Goal: Task Accomplishment & Management: Manage account settings

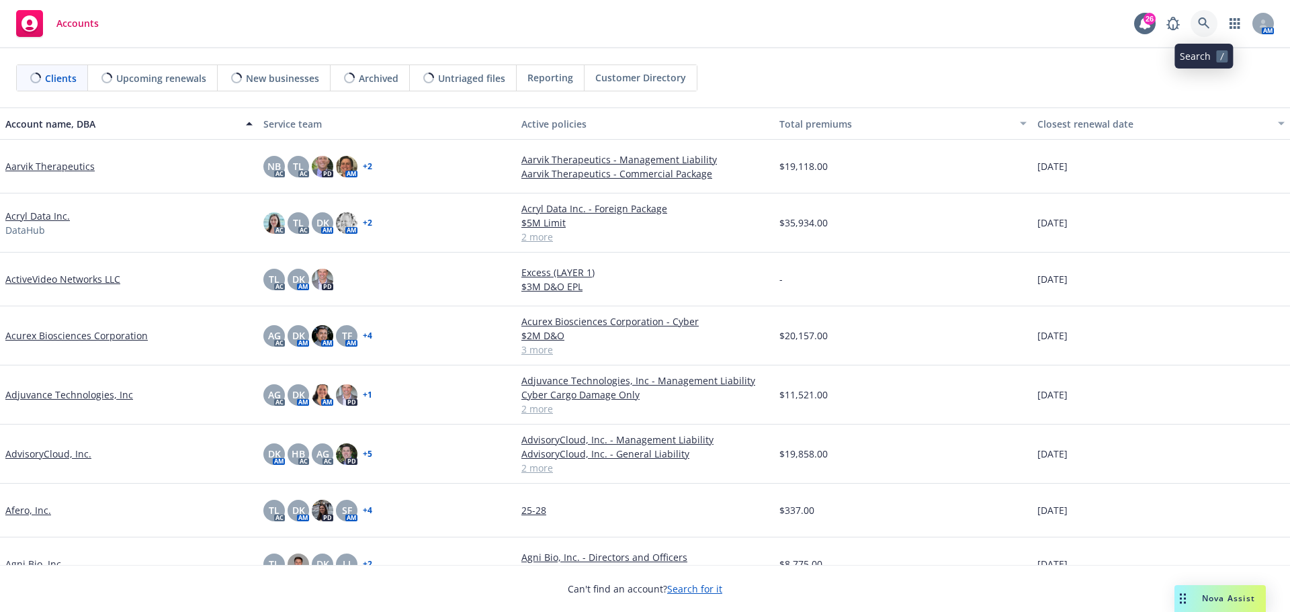
click at [1202, 26] on icon at bounding box center [1204, 23] width 12 height 12
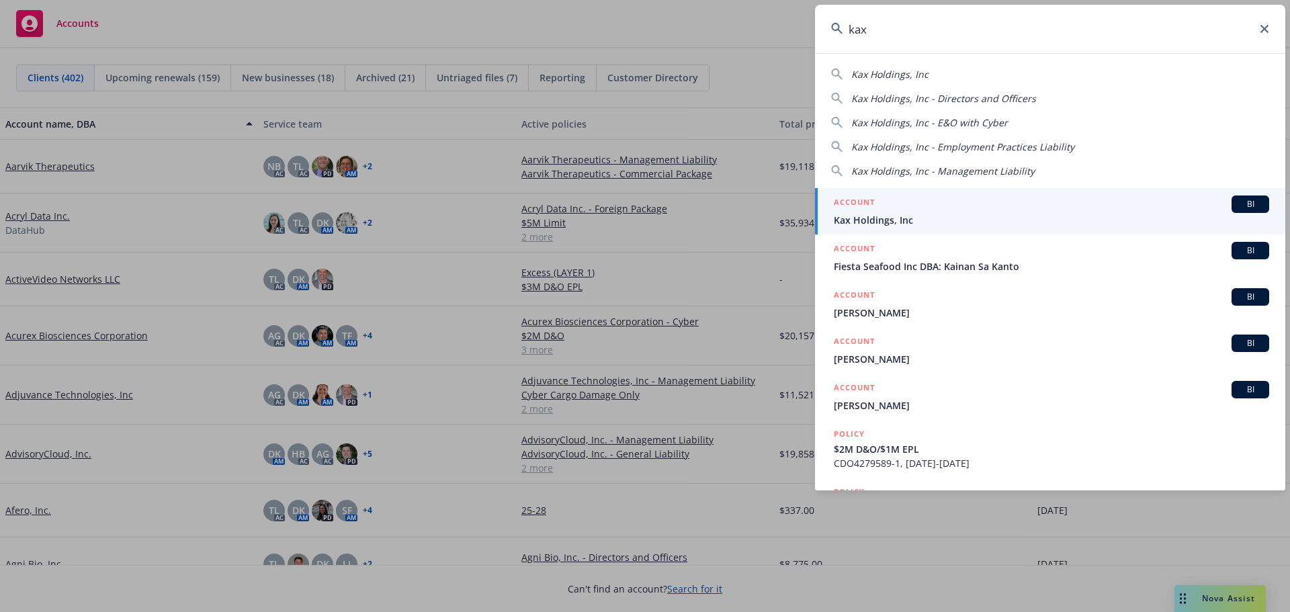
type input "kax"
click at [883, 215] on span "Kax Holdings, Inc" at bounding box center [1051, 220] width 435 height 14
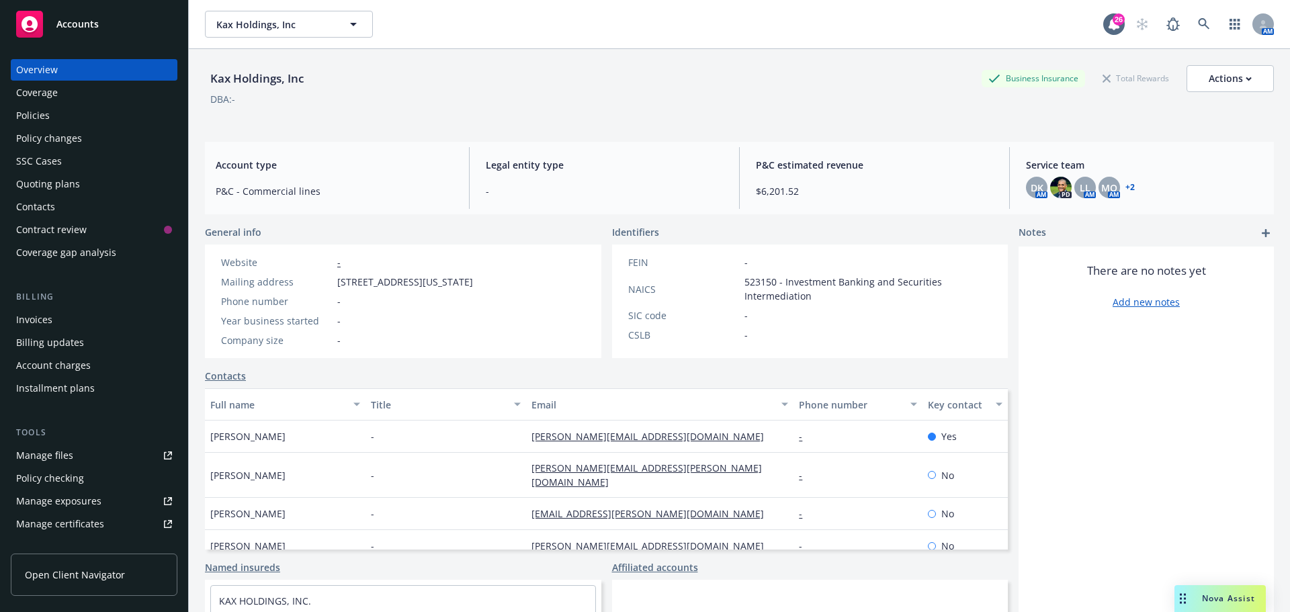
click at [1125, 184] on link "+ 2" at bounding box center [1129, 187] width 9 height 8
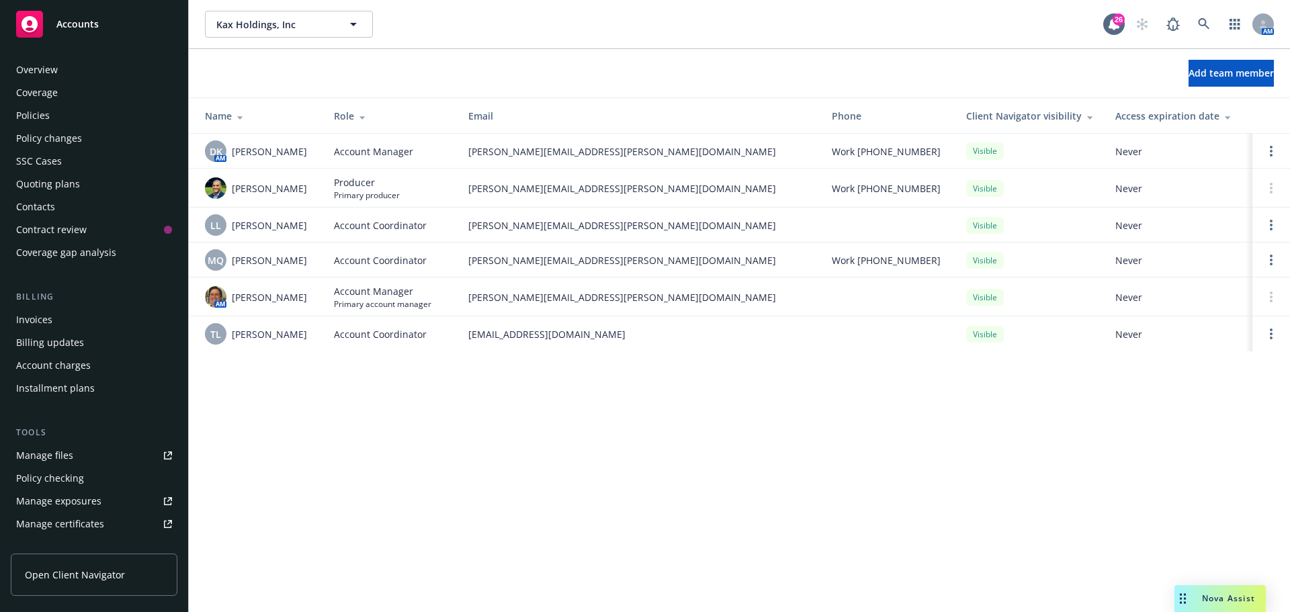
click at [56, 95] on div "Coverage" at bounding box center [37, 92] width 42 height 21
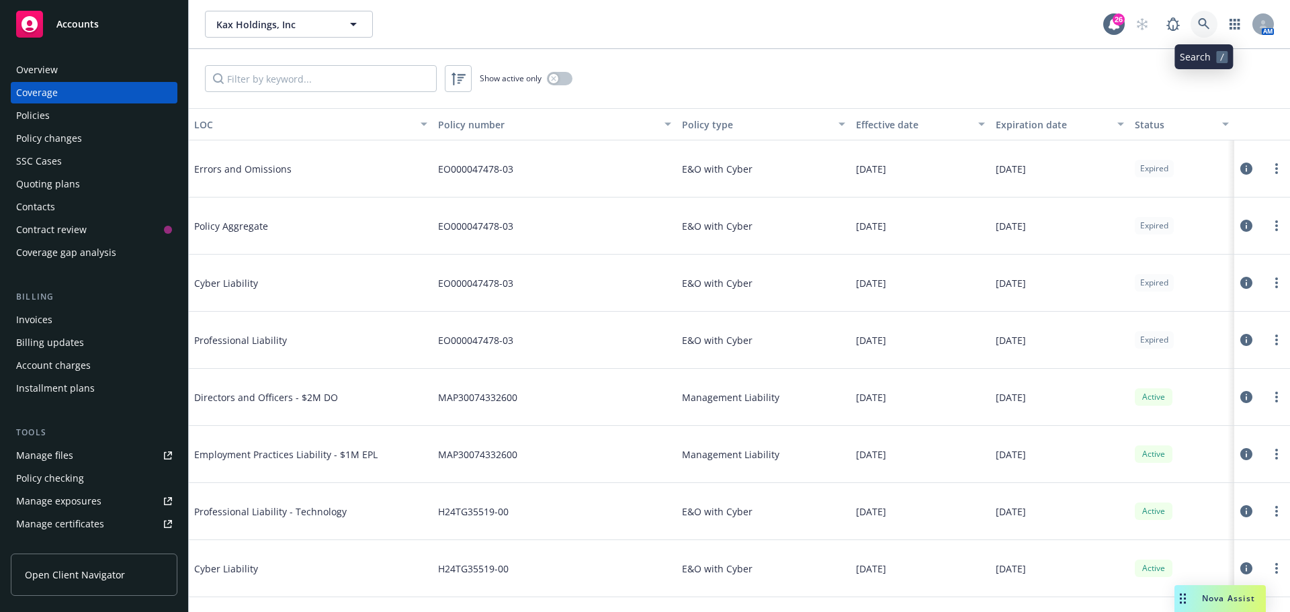
click at [1199, 26] on icon at bounding box center [1204, 24] width 12 height 12
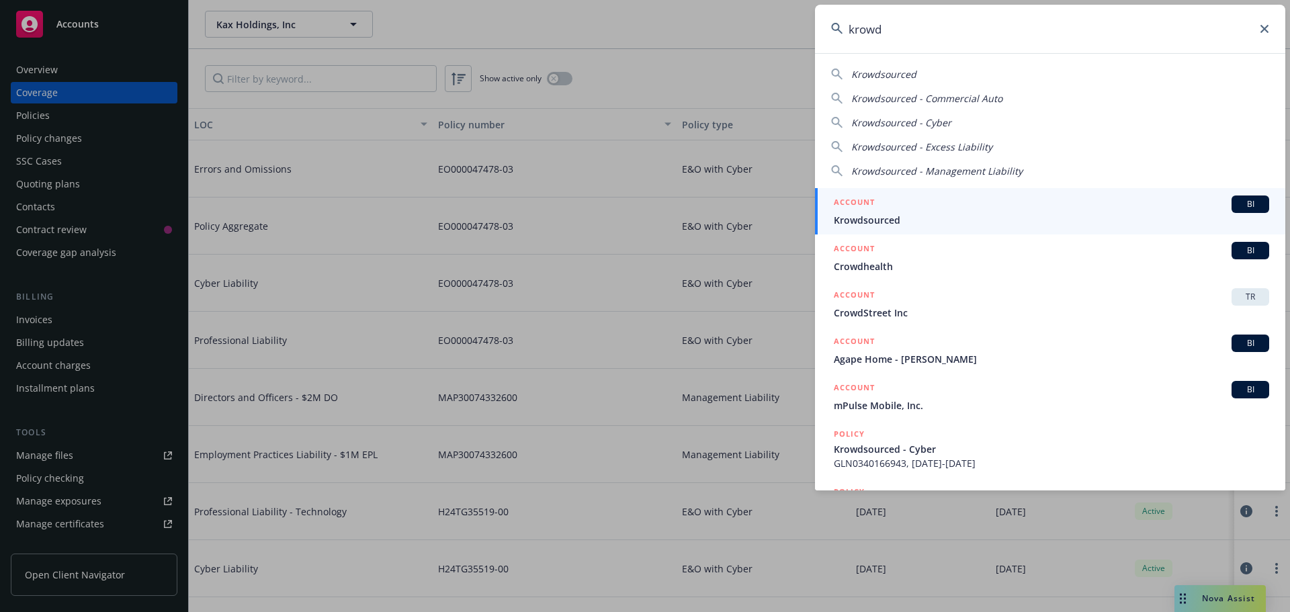
type input "krowd"
click at [887, 221] on span "Krowdsourced" at bounding box center [1051, 220] width 435 height 14
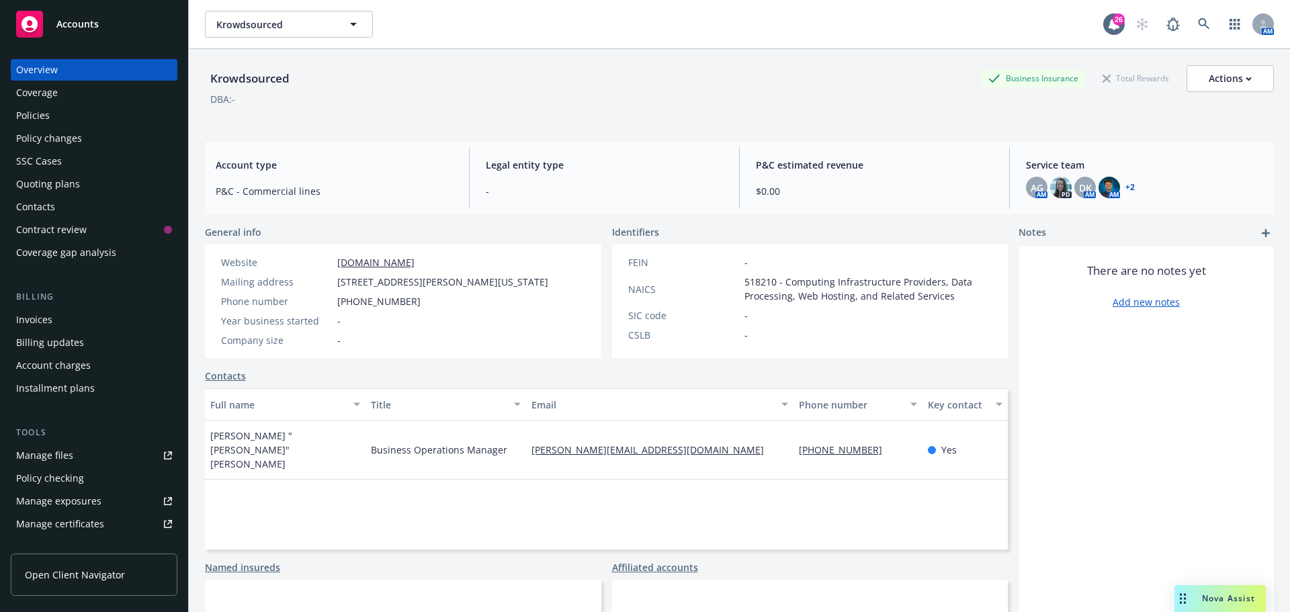
click at [36, 186] on div "Quoting plans" at bounding box center [48, 183] width 64 height 21
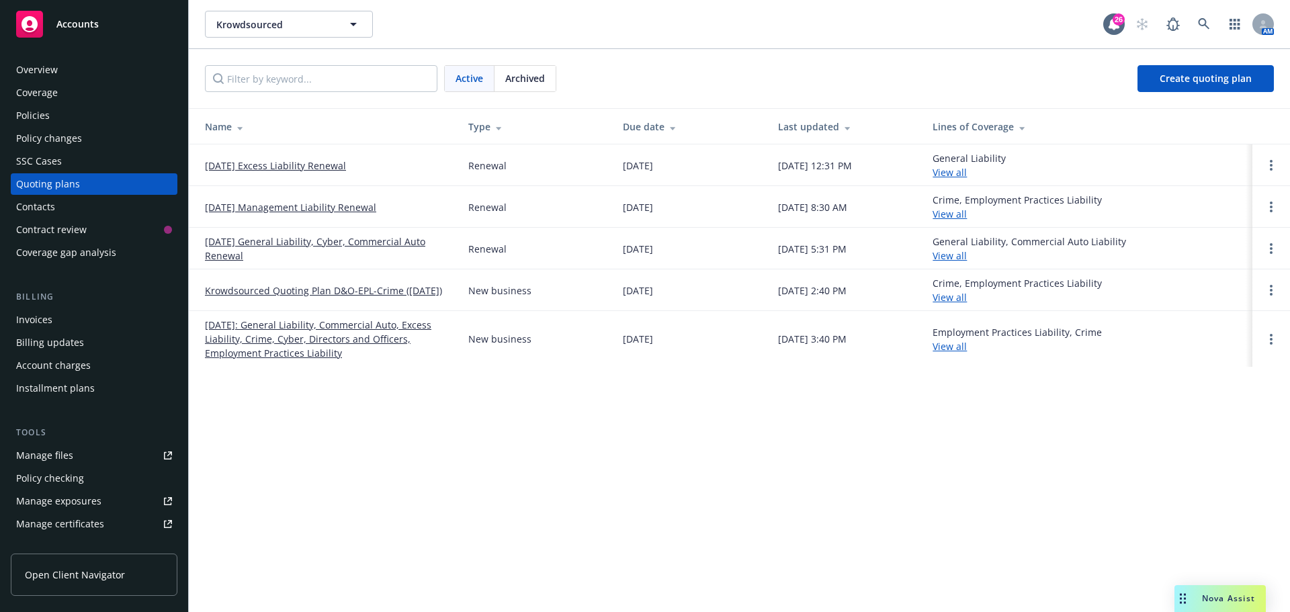
click at [294, 208] on link "[DATE] Management Liability Renewal" at bounding box center [290, 207] width 171 height 14
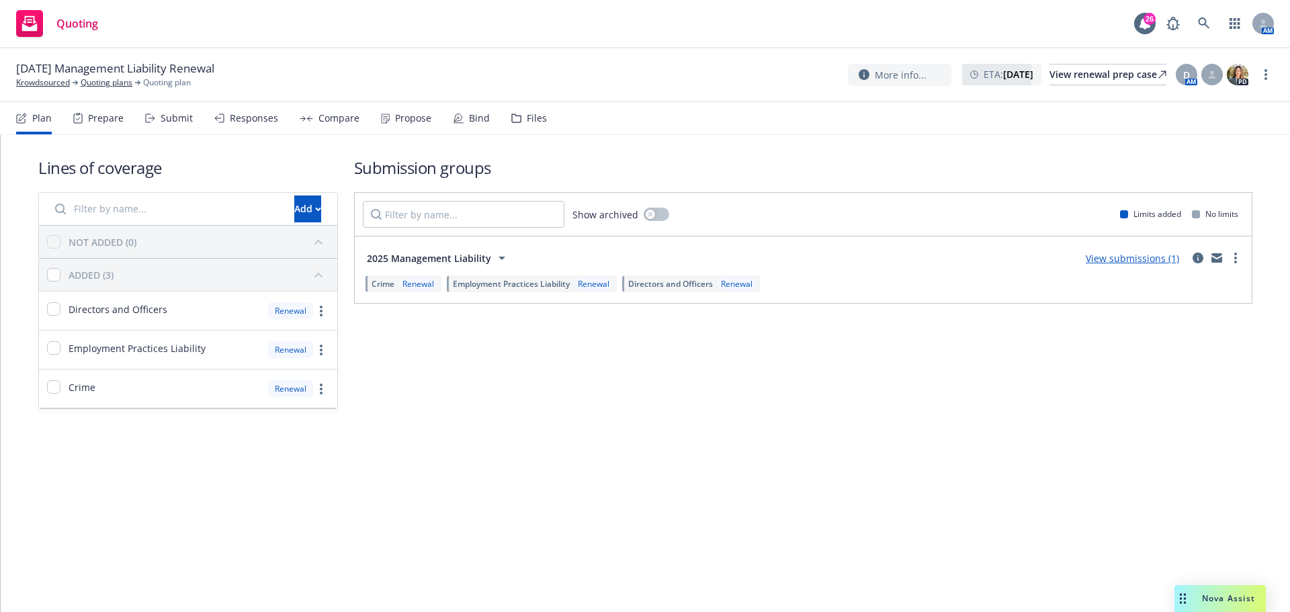
click at [534, 119] on div "Files" at bounding box center [537, 118] width 20 height 11
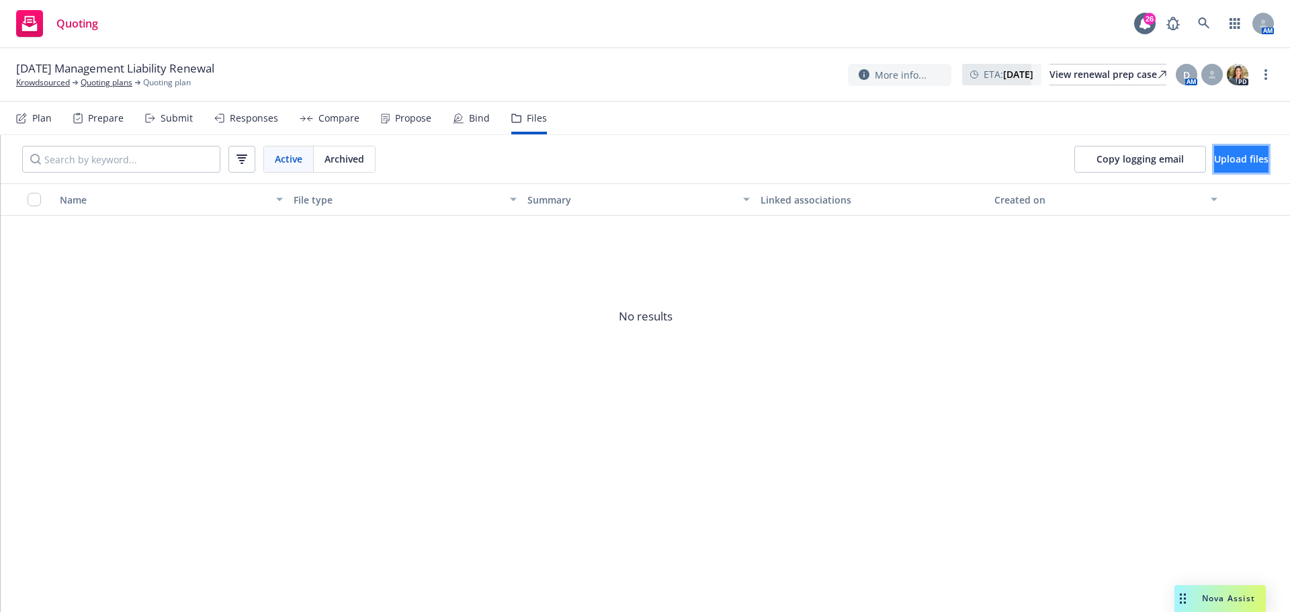
click at [1226, 165] on button "Upload files" at bounding box center [1241, 159] width 54 height 27
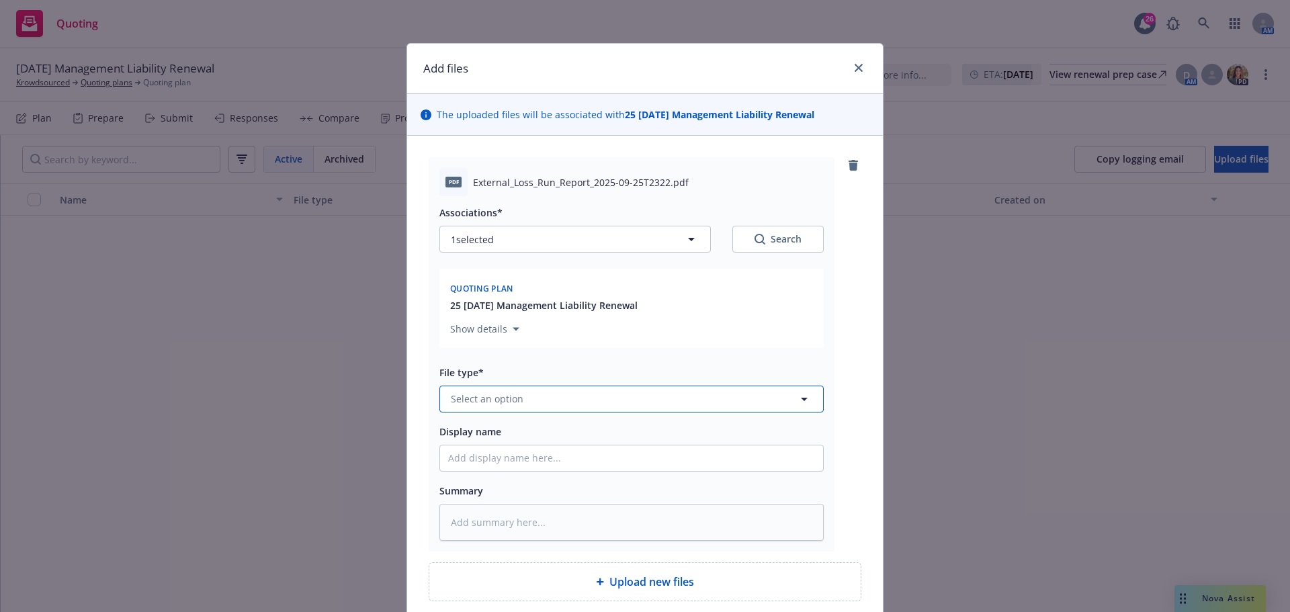
click at [499, 401] on span "Select an option" at bounding box center [487, 399] width 73 height 14
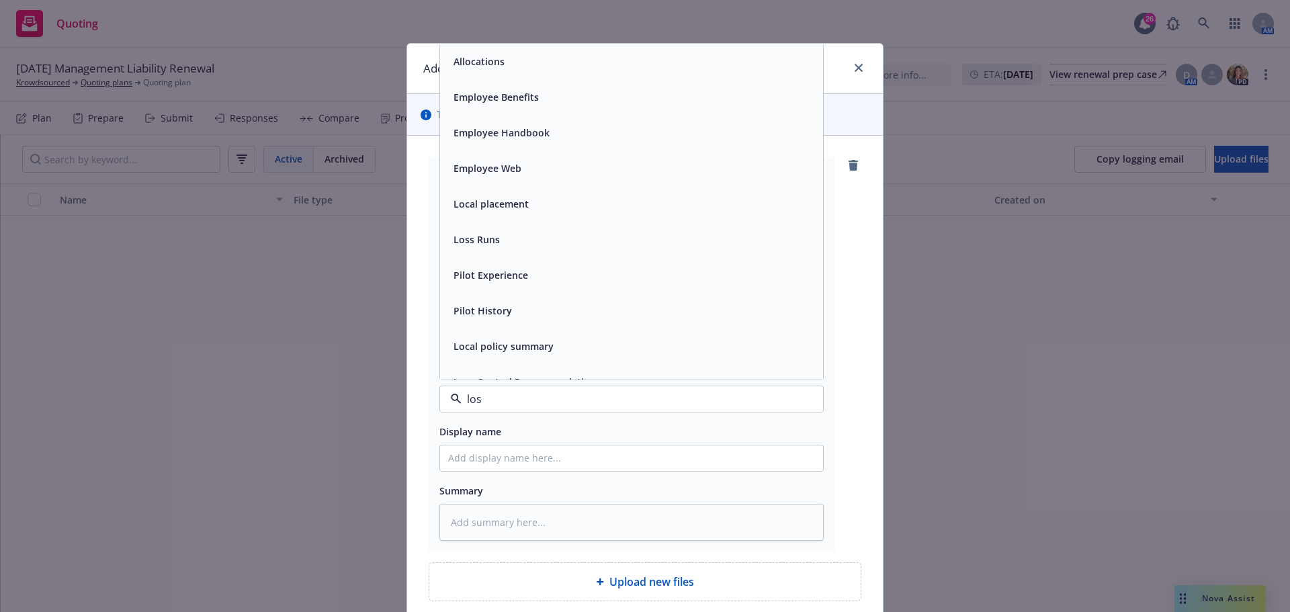
type input "loss"
click at [492, 69] on div "Loss Runs" at bounding box center [475, 61] width 54 height 19
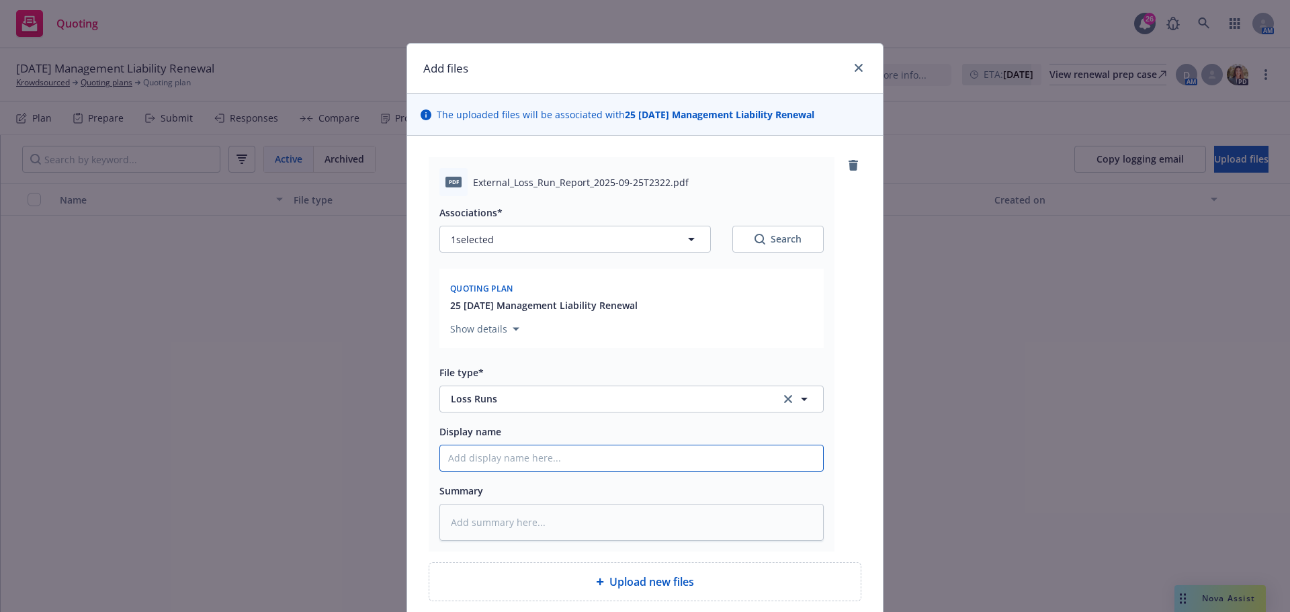
click at [462, 453] on input "Display name" at bounding box center [631, 458] width 383 height 26
type textarea "x"
type input "C"
type textarea "x"
type input "C"
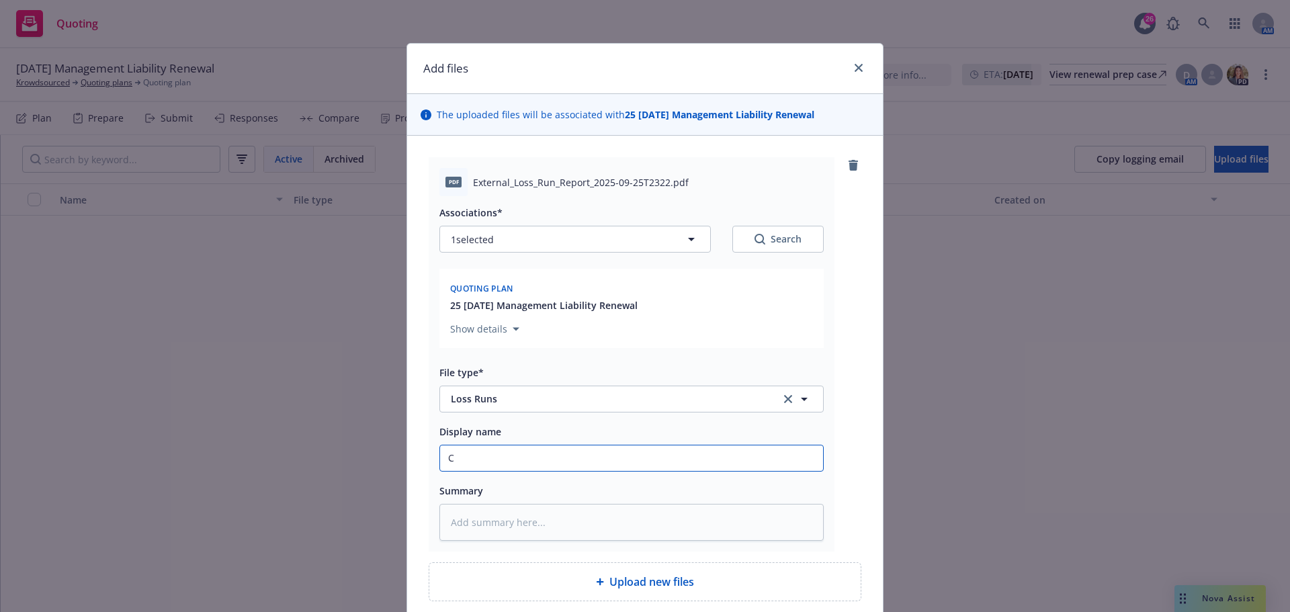
type textarea "x"
type input "C N"
type textarea "x"
type input "C N"
type textarea "x"
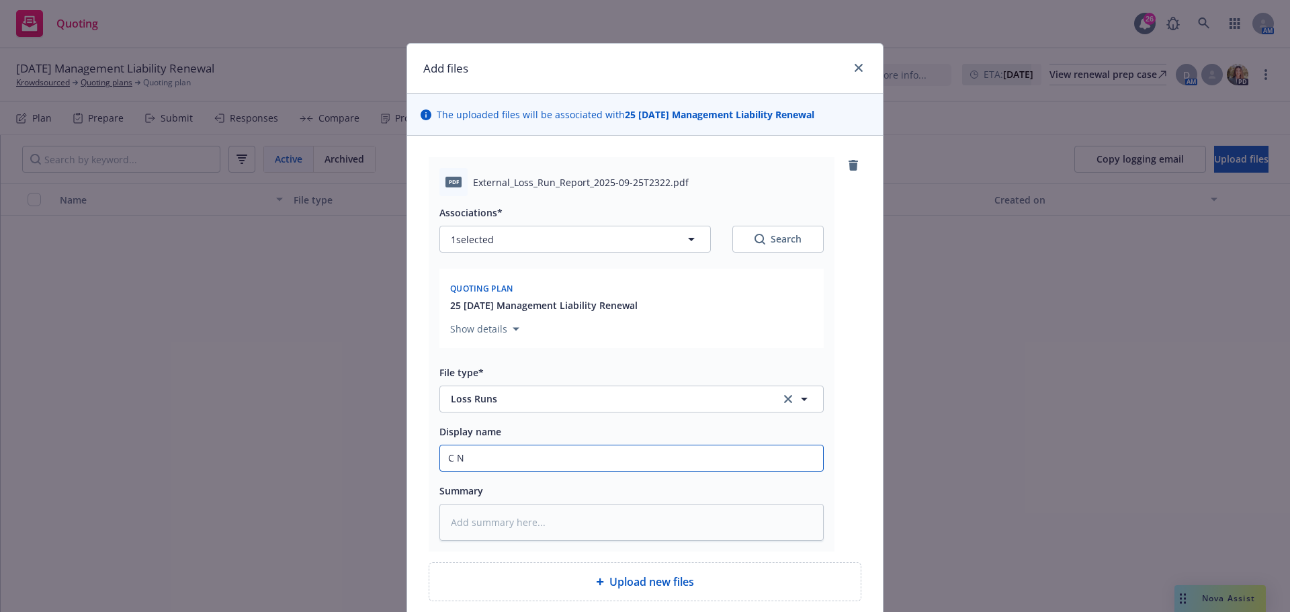
type input "C N A"
type textarea "x"
type input "C N A"
type textarea "x"
type input "C N A L"
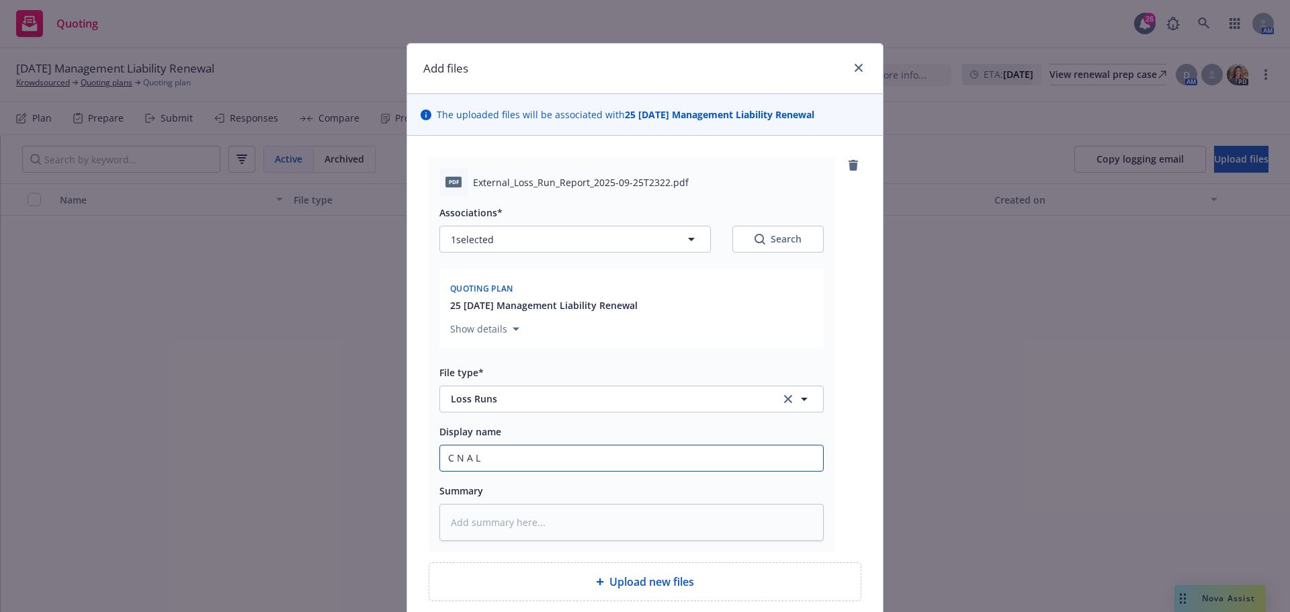
type textarea "x"
type input "C N A Lo"
type textarea "x"
type input "C N A Los"
type textarea "x"
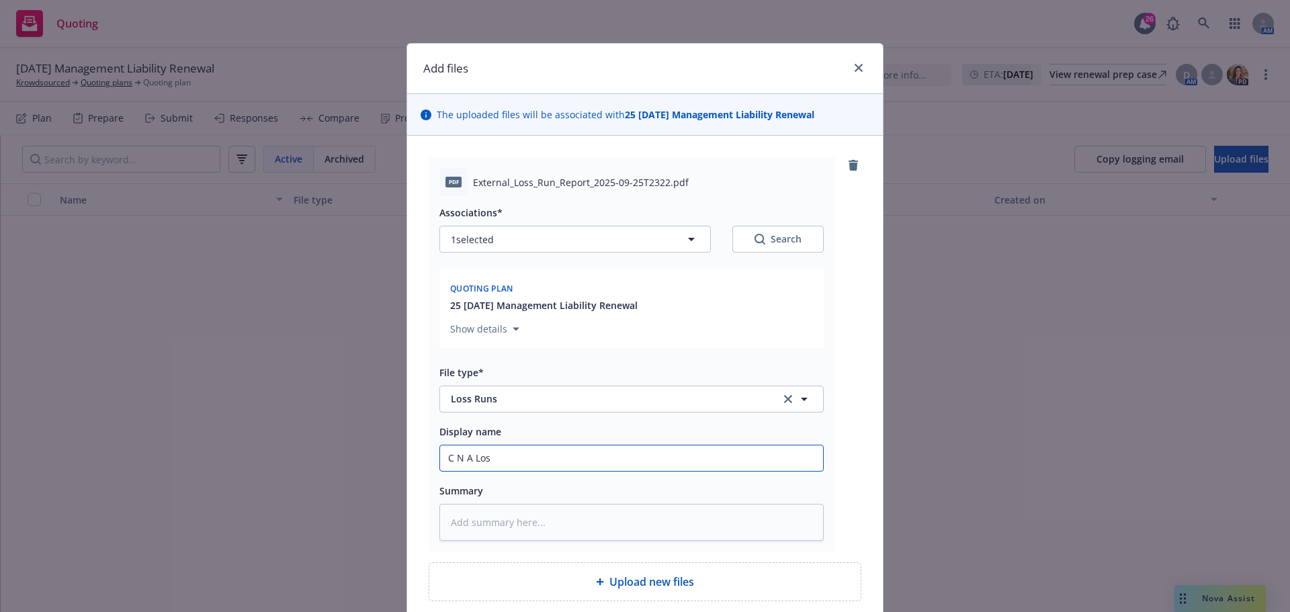
type input "C N A Loss"
type textarea "x"
type input "C N A Loss"
type textarea "x"
type input "C N A Loss r"
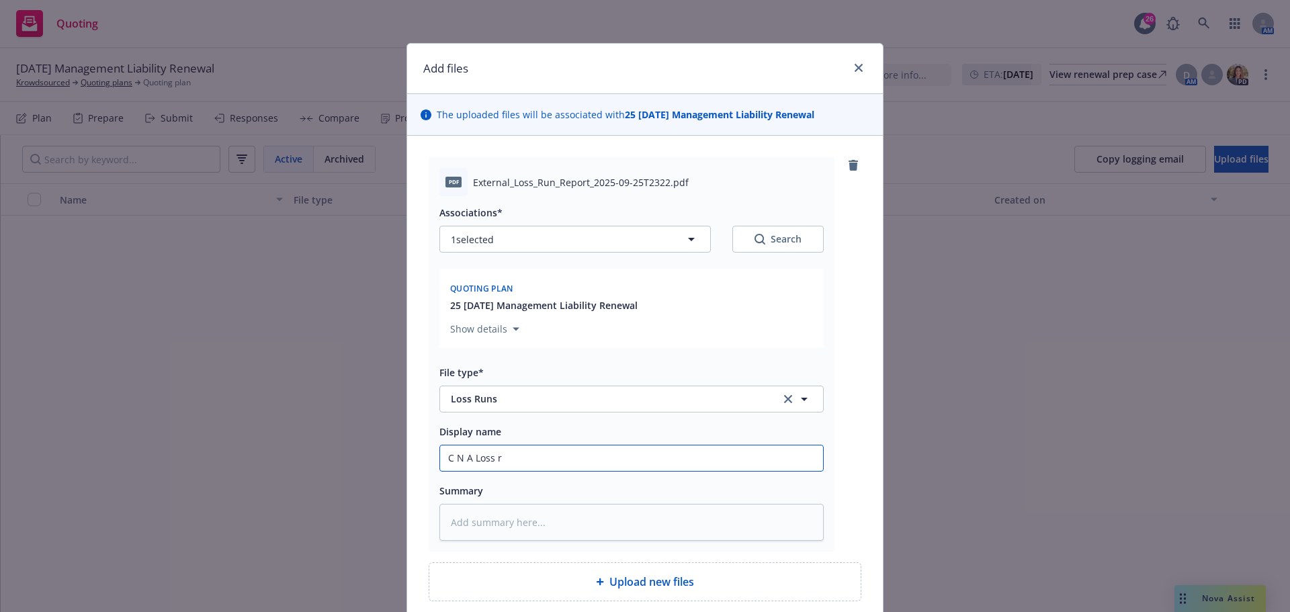
type textarea "x"
type input "C N A Loss ru"
type textarea "x"
type input "C N A Loss run"
type textarea "x"
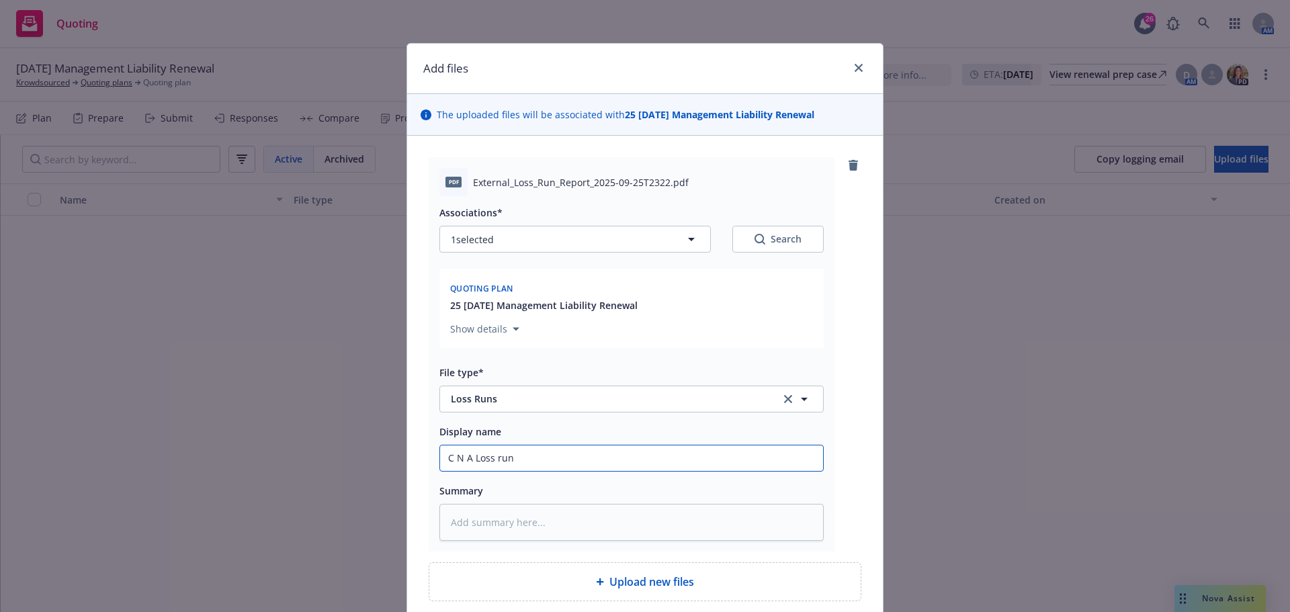
type input "C N A Loss runs"
type textarea "x"
type input "C N A Loss runs"
type textarea "x"
type input "C N A Loss runs a"
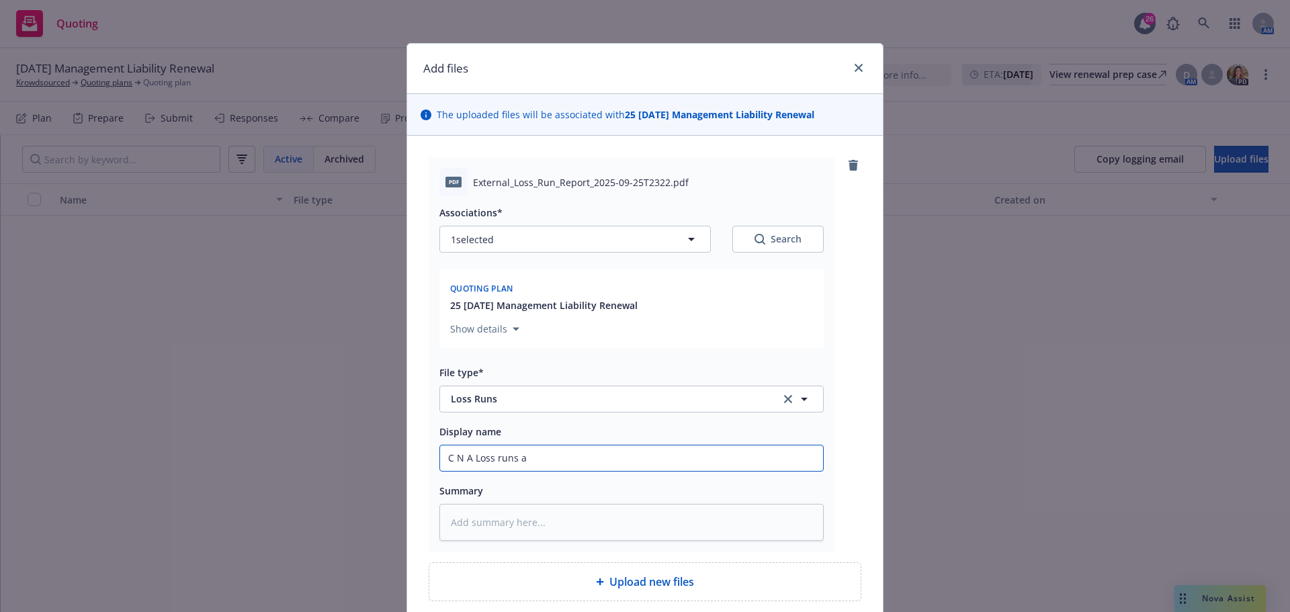
type textarea "x"
type input "C N A Loss runs as"
type textarea "x"
type input "C N A Loss runs as"
type textarea "x"
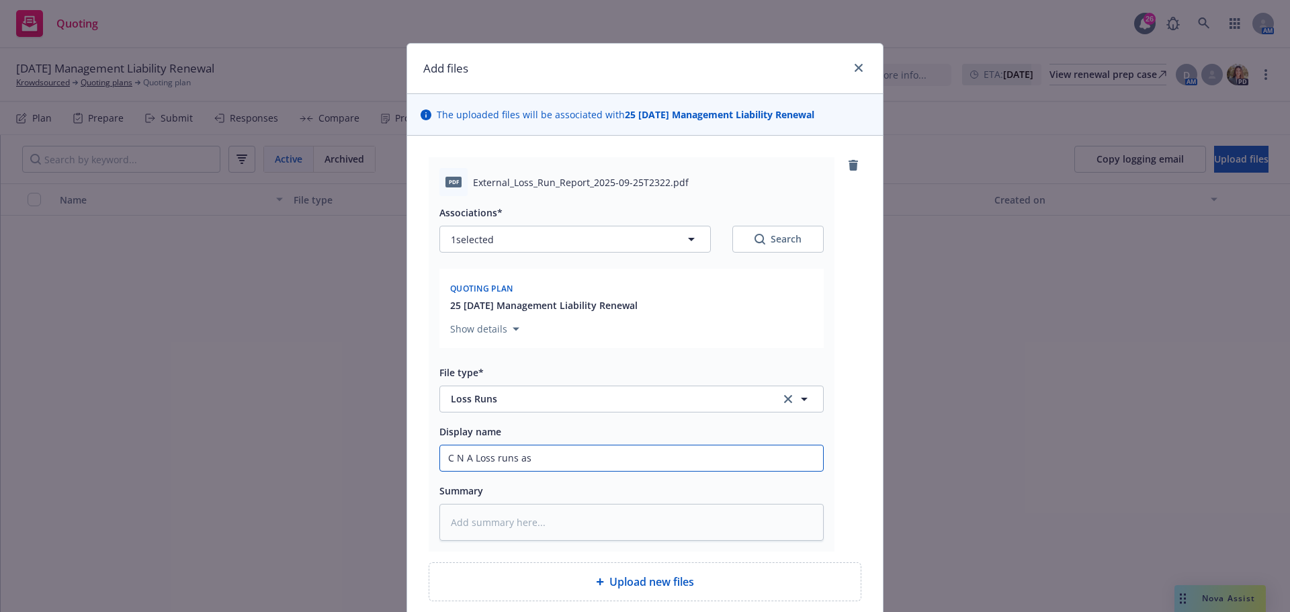
type input "C N A Loss runs as o"
type textarea "x"
type input "C N A Loss runs as of"
type textarea "x"
type input "C N A Loss runs as of"
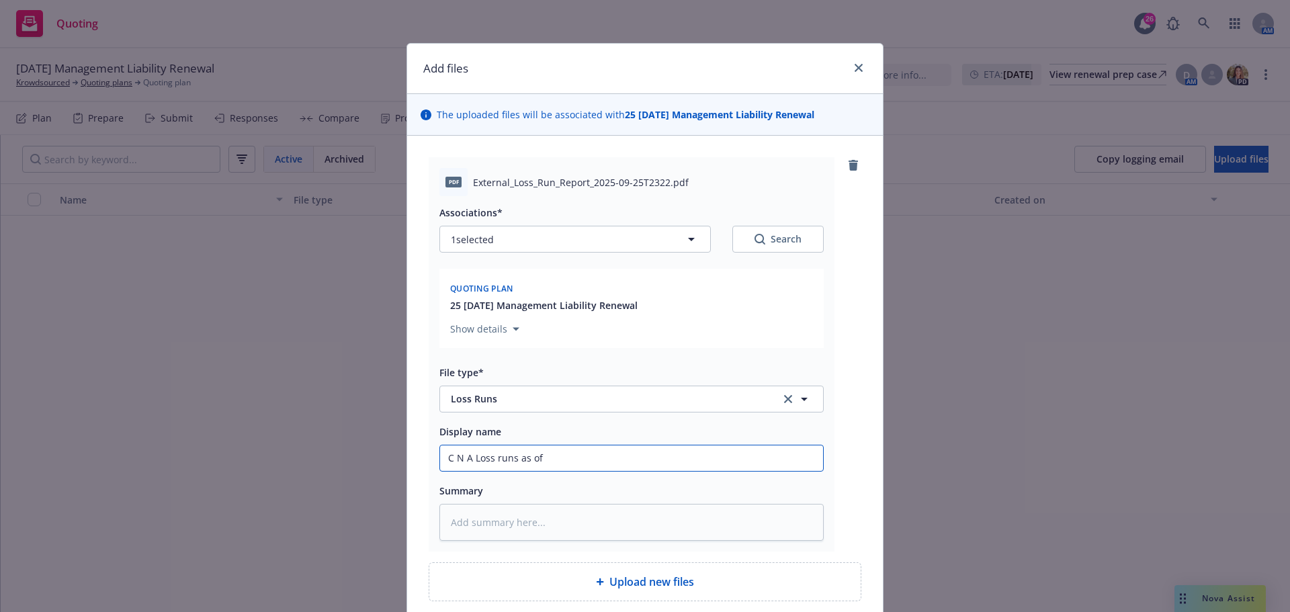
type textarea "x"
type input "C N A Loss runs as of 0"
type textarea "x"
type input "C N A Loss runs as of 09"
type textarea "x"
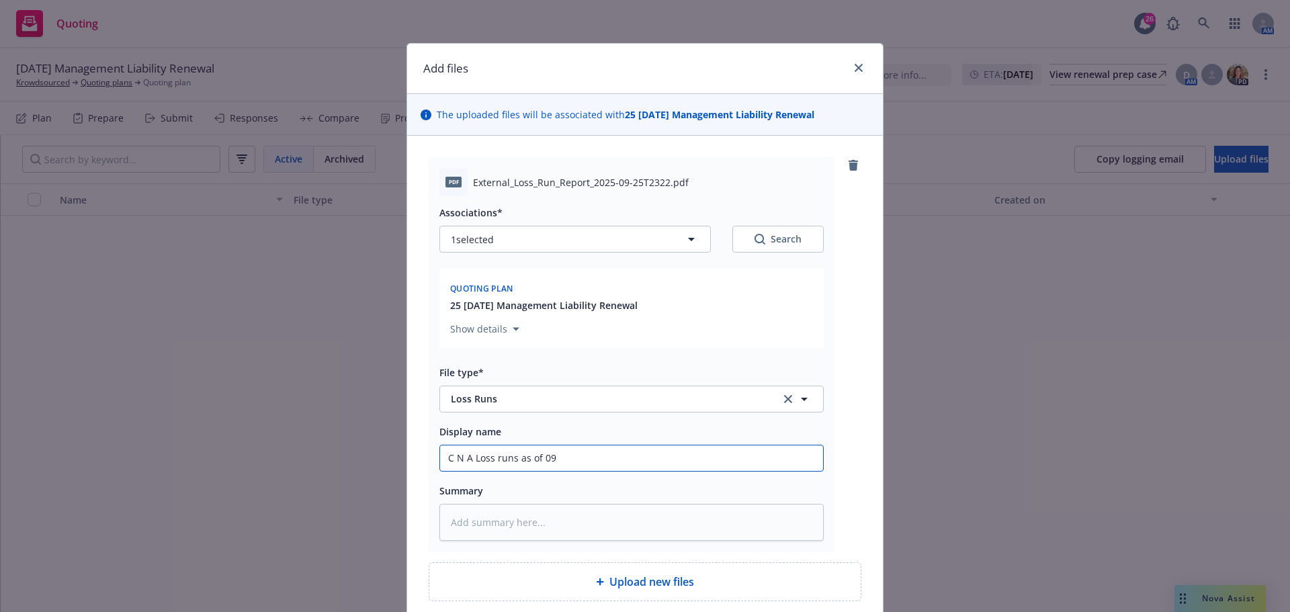
type input "C N A Loss runs as of 09."
type textarea "x"
type input "C N A Loss runs as of 09.2"
type textarea "x"
type input "C N A Loss runs as of 09.25"
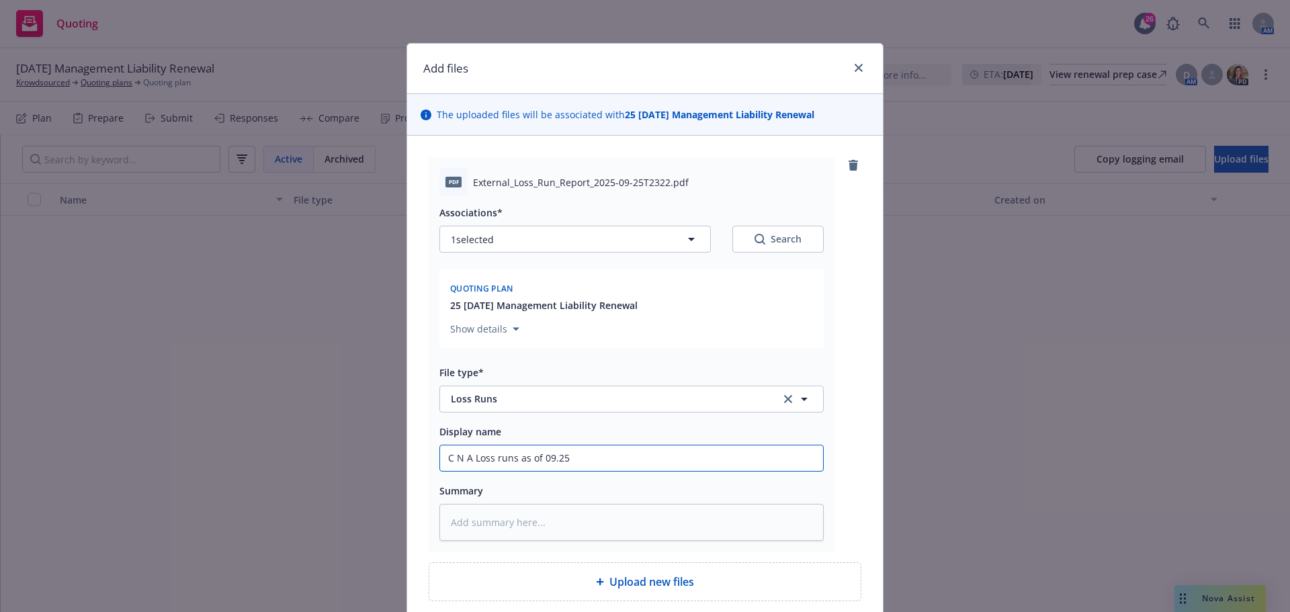
type textarea "x"
type input "C N A Loss runs as of 09.25."
type textarea "x"
type input "C N A Loss runs as of 09.25.20"
type textarea "x"
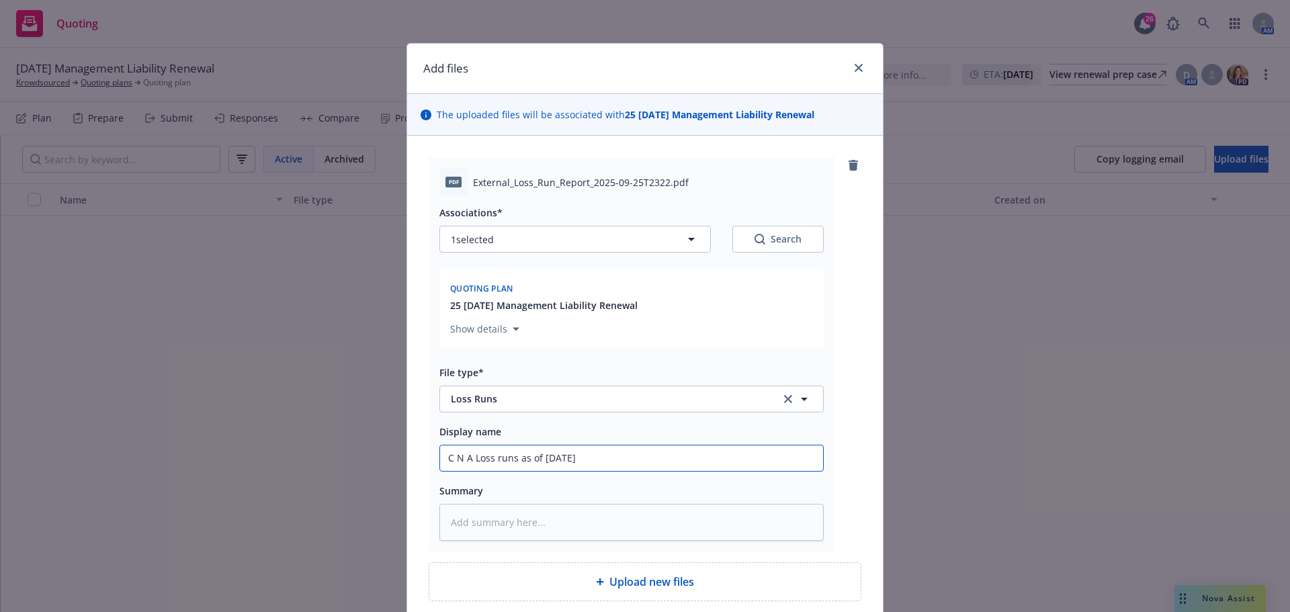
type input "C N A Loss runs as of 09.25.202"
type textarea "x"
type input "C N A Loss runs as of 09.25.2025"
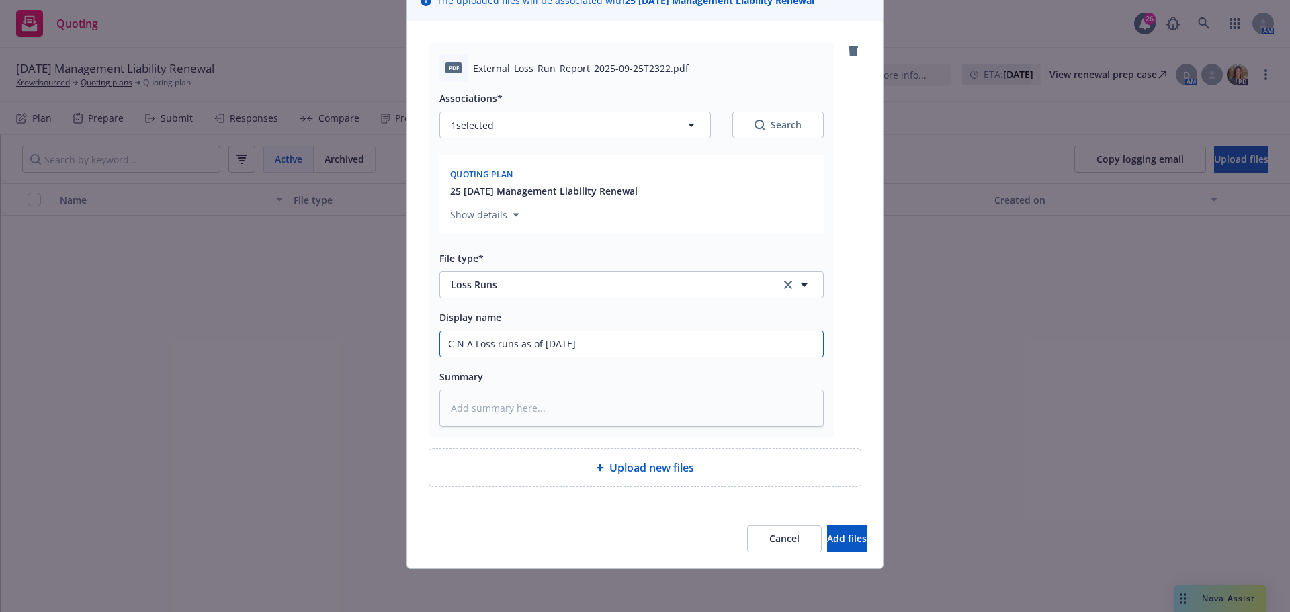
click at [442, 343] on input "C N A Loss runs as of 09.25.2025" at bounding box center [631, 344] width 383 height 26
click at [514, 344] on input "C N A Loss runs as of 09.25.2025" at bounding box center [631, 344] width 383 height 26
type textarea "x"
type input "C N A Loss runs D&as of 09.25.2025"
type textarea "x"
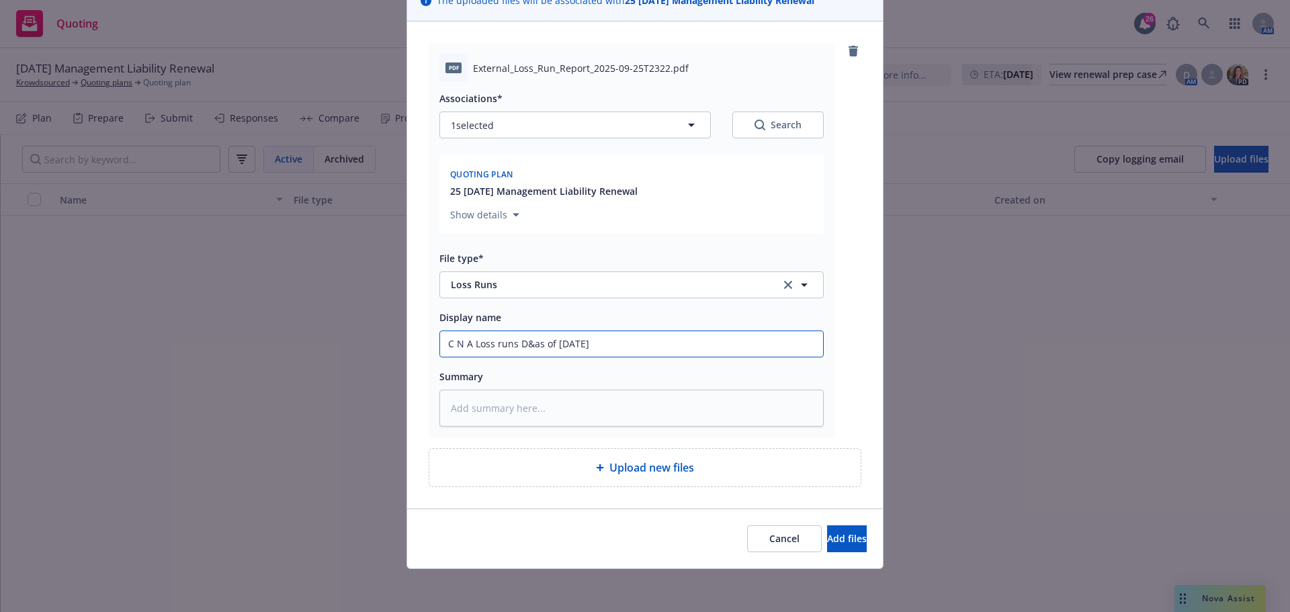
type input "C N A Loss runs D&Oas of 09.25.2025"
type textarea "x"
type input "C N A Loss runs D&O-as of 09.25.2025"
type textarea "x"
type input "C N A Loss runs D&O-Eas of 09.25.2025"
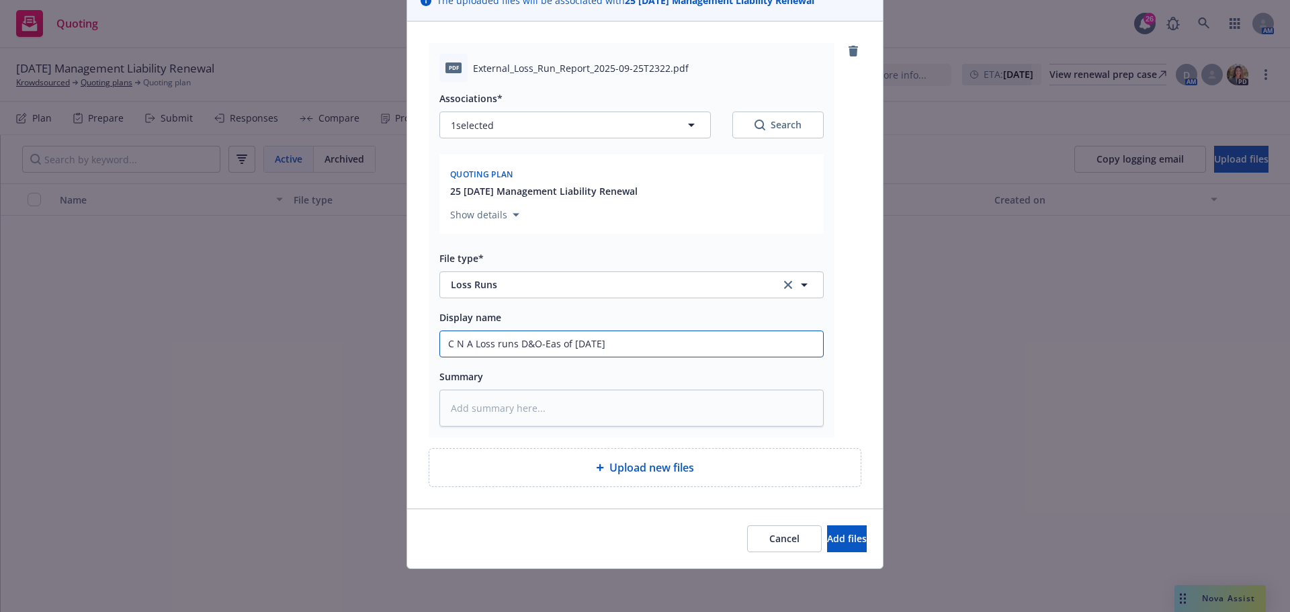
type textarea "x"
type input "C N A Loss runs D&O-EPas of 09.25.2025"
type textarea "x"
type input "C N A Loss runs D&O-EPLas of 09.25.2025"
type textarea "x"
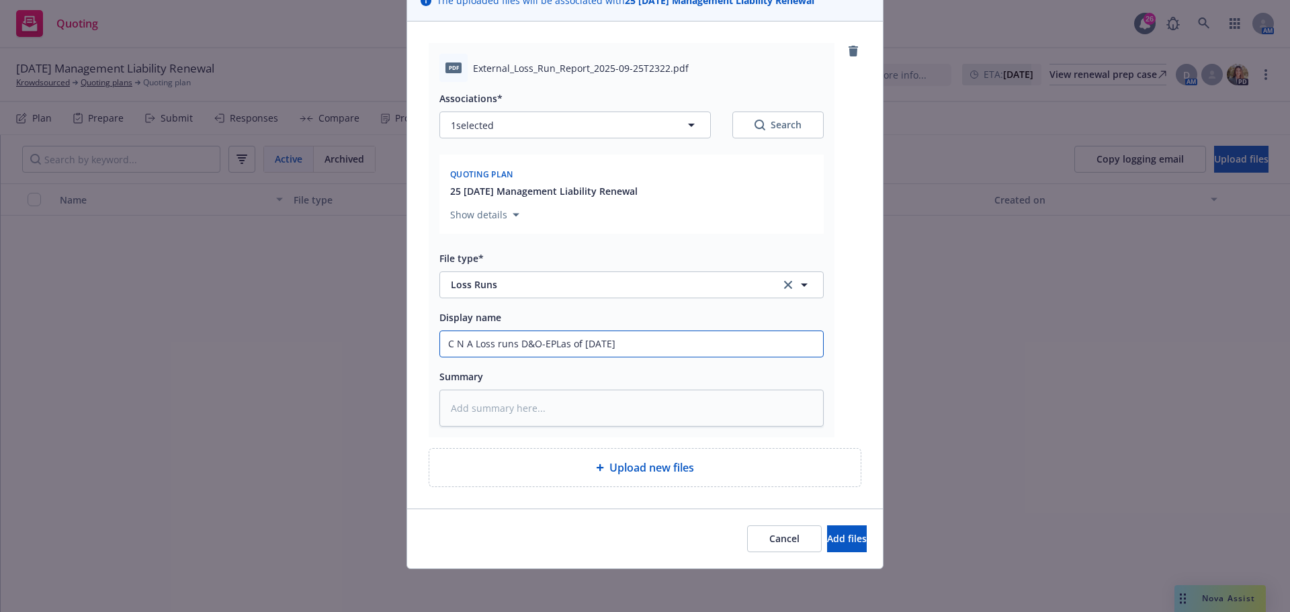
type input "C N A Loss runs D&O-EPL-as of 09.25.2025"
type textarea "x"
type input "C N A Loss runs D&O-EPL-Cas of 09.25.2025"
type textarea "x"
type input "C N A Loss runs D&O-EPL-Cras of 09.25.2025"
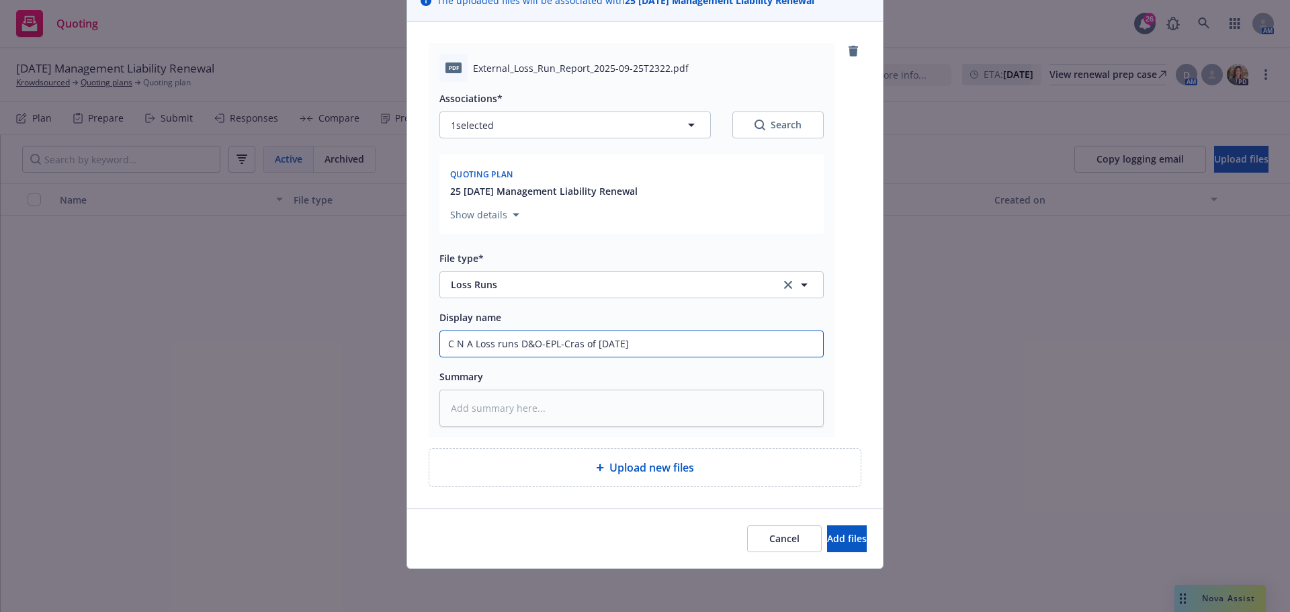
type textarea "x"
type input "C N A Loss runs D&O-EPL-Crias of 09.25.2025"
type textarea "x"
type input "C N A Loss runs D&O-EPL-Crimas of 09.25.2025"
type textarea "x"
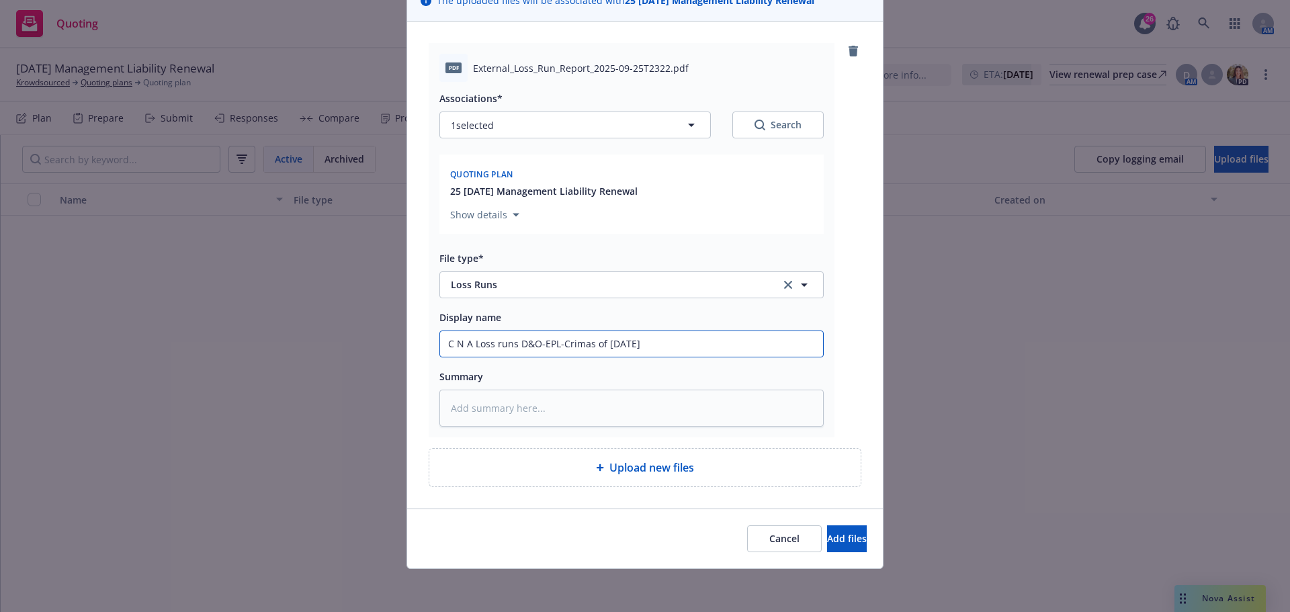
type input "C N A Loss runs D&O-EPL-Crimeas of 09.25.2025"
type textarea "x"
type input "C N A Loss runs D&O-EPL-Crime as of 09.25.2025"
click at [827, 533] on span "Add files" at bounding box center [847, 538] width 40 height 13
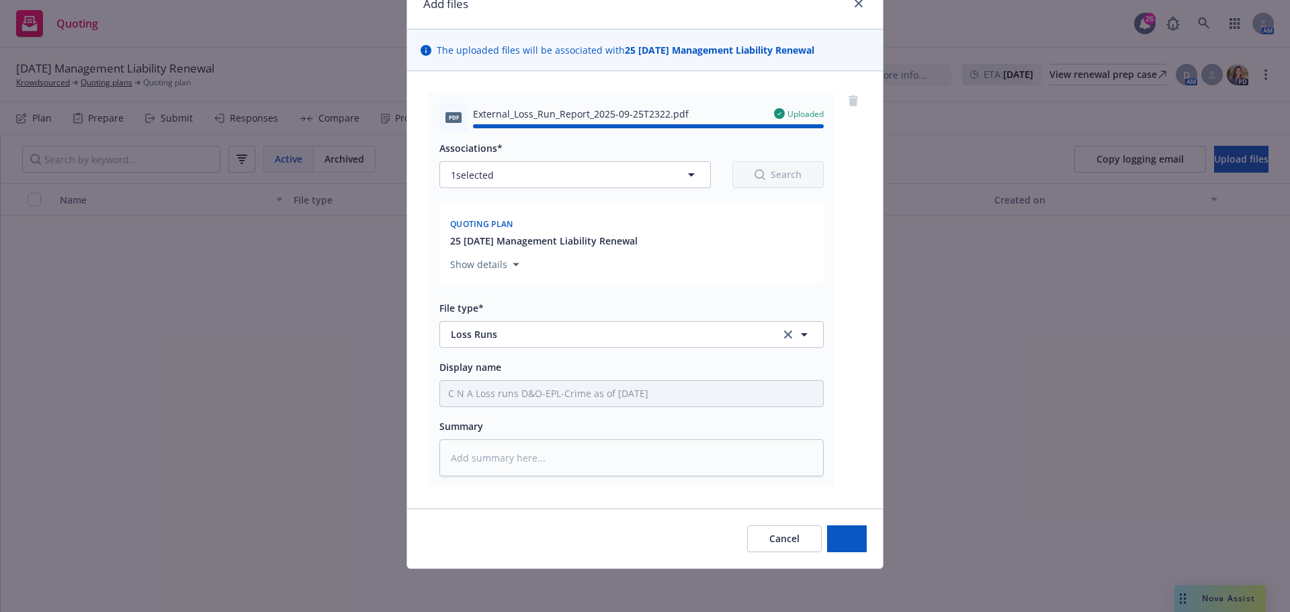
type textarea "x"
